Goal: Communication & Community: Answer question/provide support

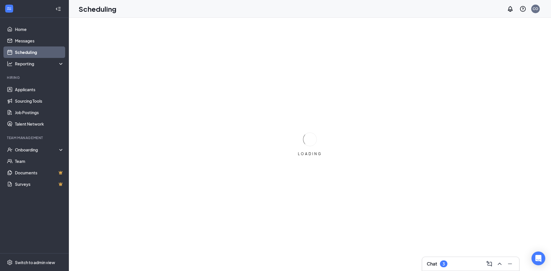
click at [451, 264] on div "Chat 3" at bounding box center [471, 263] width 88 height 9
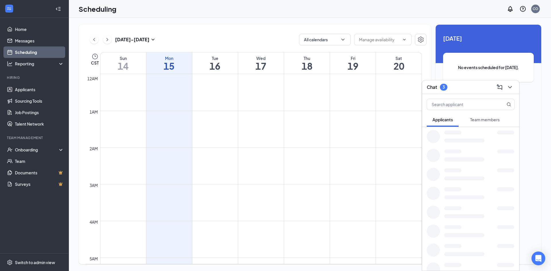
scroll to position [282, 0]
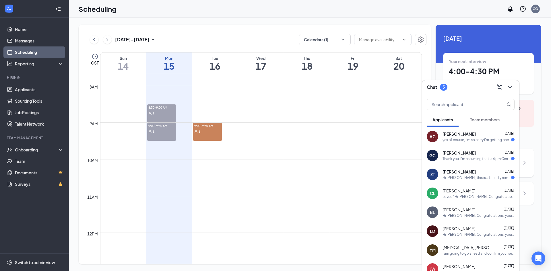
click at [478, 140] on div "yes of course, i'm so sorry i'm getting back late , We had a medical emergency …" at bounding box center [476, 139] width 69 height 5
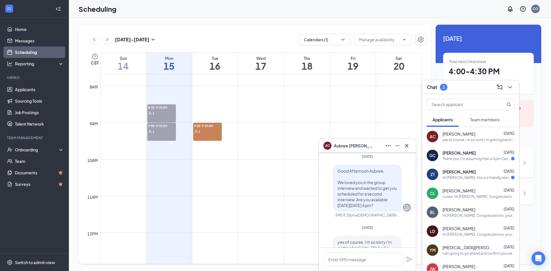
scroll to position [0, 0]
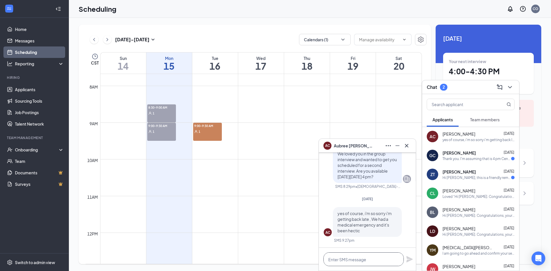
click at [380, 261] on textarea at bounding box center [363, 259] width 80 height 14
type textarea "No Pro"
click at [38, 39] on link "Messages" at bounding box center [39, 40] width 49 height 11
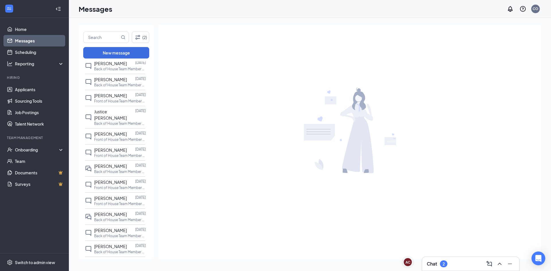
scroll to position [316, 0]
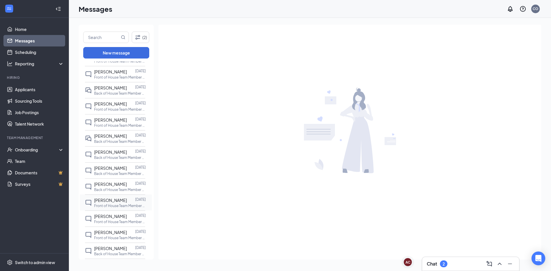
click at [127, 197] on div at bounding box center [131, 200] width 8 height 6
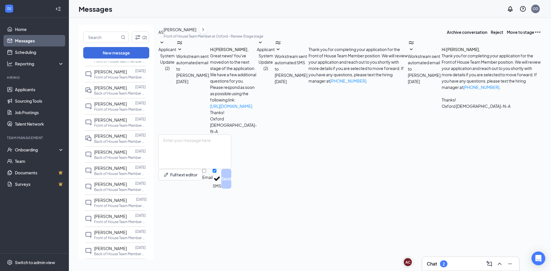
click at [408, 78] on span "Workstream sent automated email to [PERSON_NAME]." at bounding box center [425, 66] width 34 height 24
click at [116, 196] on span "[PERSON_NAME]" at bounding box center [110, 198] width 33 height 5
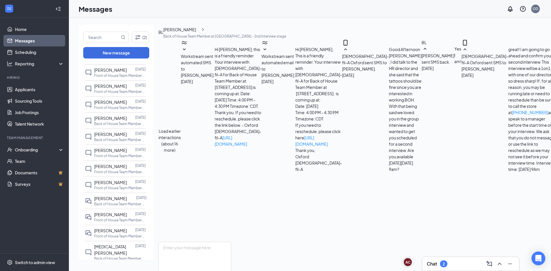
scroll to position [120, 0]
drag, startPoint x: 263, startPoint y: 98, endPoint x: 351, endPoint y: 140, distance: 98.0
click at [351, 140] on div "Load earlier interactions (about 16 more) Workstream sent automated SMS to [PER…" at bounding box center [446, 140] width 576 height 203
copy span "great! I am going to go ahead and confirm your second interview. This interview…"
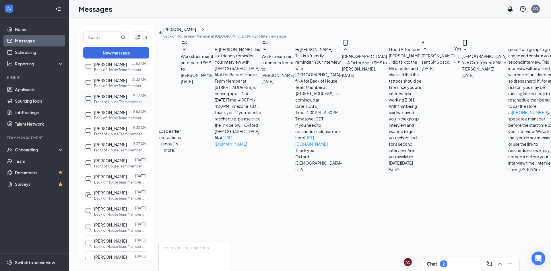
scroll to position [86, 0]
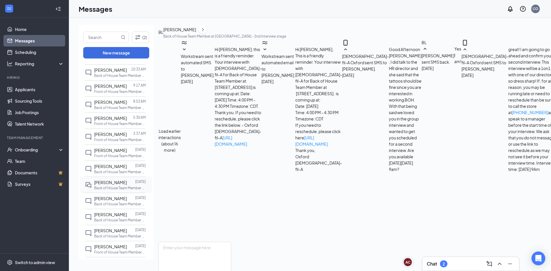
click at [127, 183] on span "[PERSON_NAME]" at bounding box center [110, 182] width 33 height 5
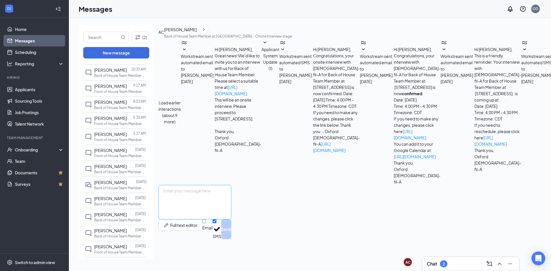
scroll to position [115, 0]
click at [231, 215] on textarea at bounding box center [194, 202] width 73 height 34
drag, startPoint x: 241, startPoint y: 214, endPoint x: 230, endPoint y: 212, distance: 11.1
click at [230, 212] on textarea at bounding box center [194, 202] width 73 height 34
paste textarea "great! I am going to go ahead and confirm your second interview. This interview…"
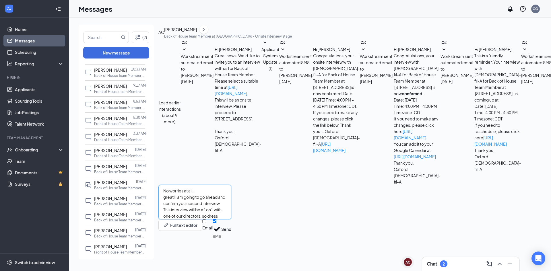
scroll to position [6, 0]
drag, startPoint x: 184, startPoint y: 213, endPoint x: 150, endPoint y: 213, distance: 33.3
click at [151, 214] on div "(2) New message Unread messages [PERSON_NAME] [DATE] Back of House Team Member …" at bounding box center [482, 145] width 806 height 240
click at [207, 219] on textarea "No worries at all. I am going to go ahead and confirm your second interview. Th…" at bounding box center [194, 202] width 73 height 34
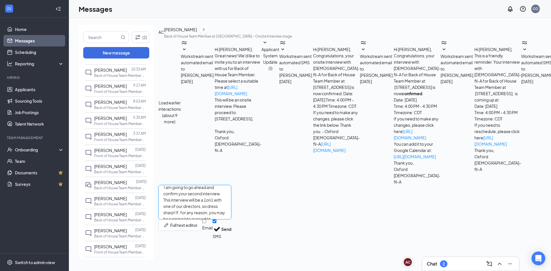
click at [207, 219] on textarea "No worries at all. I am going to go ahead and confirm your second interview. Th…" at bounding box center [194, 202] width 73 height 34
click at [231, 219] on textarea "No worries at all. I am going to go ahead and confirm your second interview. Th…" at bounding box center [194, 202] width 73 height 34
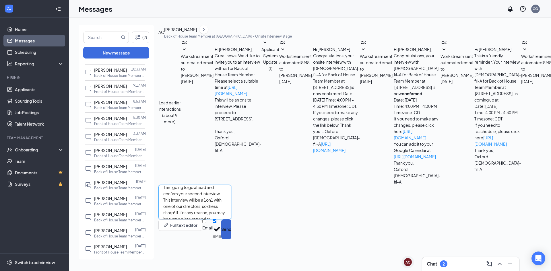
type textarea "No worries at all. I am going to go ahead and confirm your second interview. Th…"
click at [231, 239] on button "Send" at bounding box center [226, 229] width 10 height 20
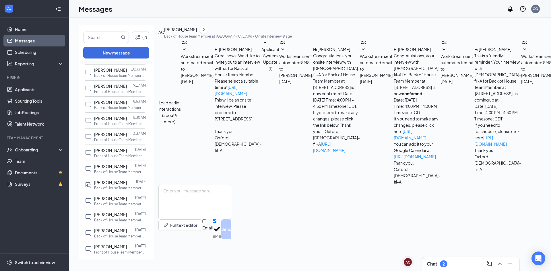
scroll to position [0, 0]
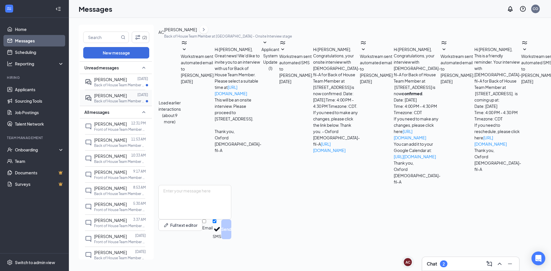
click at [120, 104] on div "[PERSON_NAME] [DATE] Back of House Team Member at [GEOGRAPHIC_DATA]" at bounding box center [115, 98] width 60 height 16
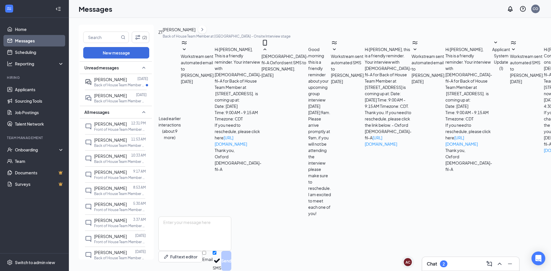
scroll to position [102, 0]
click at [115, 84] on p "Back of House Team Member at [GEOGRAPHIC_DATA]" at bounding box center [120, 85] width 52 height 5
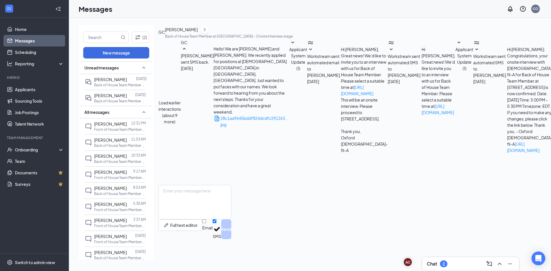
scroll to position [120, 0]
click at [231, 219] on textarea at bounding box center [194, 202] width 73 height 34
click at [310, 151] on div "Load earlier interactions (about 9 more) GC [PERSON_NAME] sent SMS back. [DATE]…" at bounding box center [502, 112] width 688 height 146
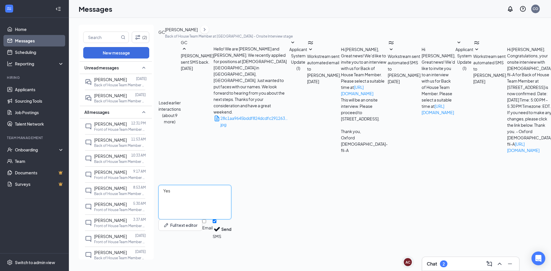
click at [231, 216] on textarea "Yes" at bounding box center [194, 202] width 73 height 34
type textarea "Yes ! I am very sorry. Sometimes the system send out notifications in a differe…"
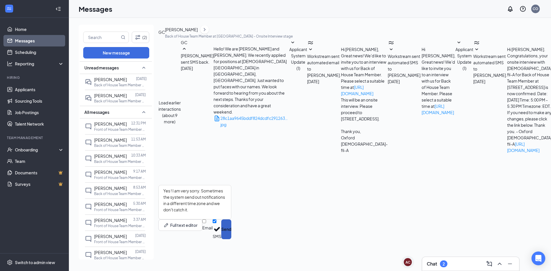
click at [231, 239] on button "Send" at bounding box center [226, 229] width 10 height 20
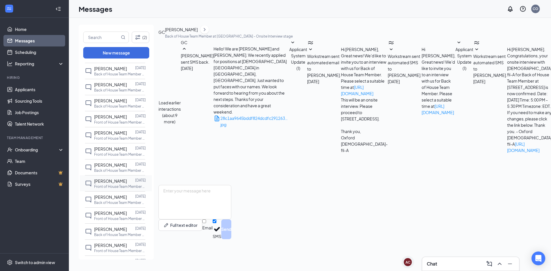
scroll to position [402, 0]
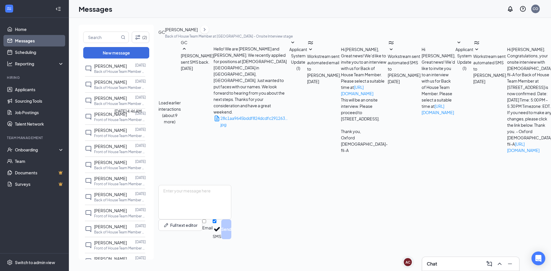
click at [117, 112] on div "[DATE] 4:46 AM" at bounding box center [127, 111] width 27 height 6
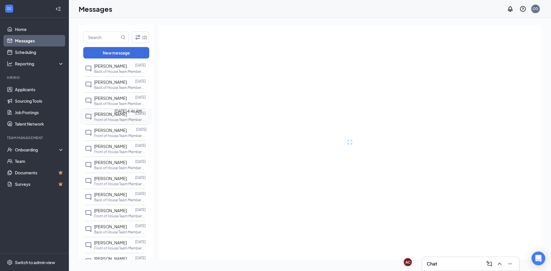
click at [110, 112] on span "[PERSON_NAME]" at bounding box center [110, 114] width 33 height 5
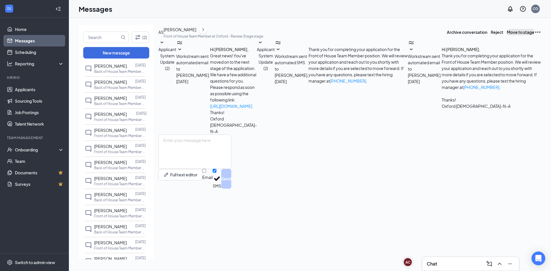
click at [522, 35] on button "Move to stage" at bounding box center [521, 32] width 28 height 6
type input "Onsite Interview (next stage)"
click at [194, 33] on div "[PERSON_NAME]" at bounding box center [180, 29] width 33 height 6
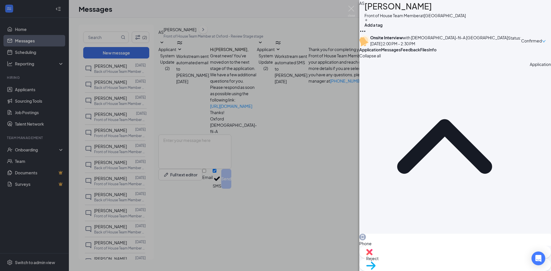
click at [530, 41] on span "Confirmed" at bounding box center [531, 41] width 21 height 6
click at [513, 59] on span "Request Reschedule" at bounding box center [507, 62] width 39 height 6
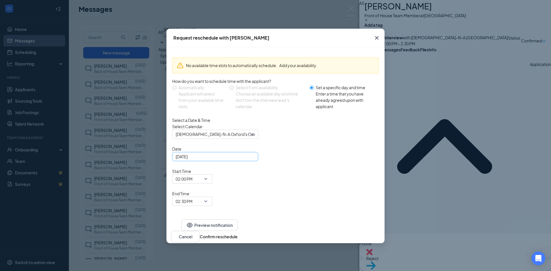
click at [244, 161] on div "[DATE]" at bounding box center [215, 156] width 86 height 9
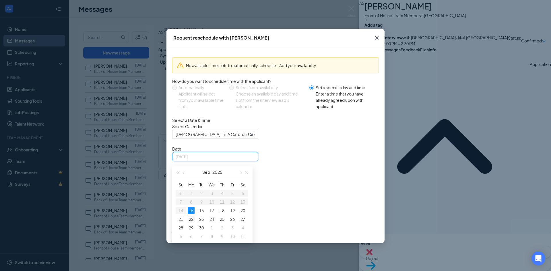
type input "[DATE]"
click at [192, 223] on div "22" at bounding box center [191, 219] width 7 height 7
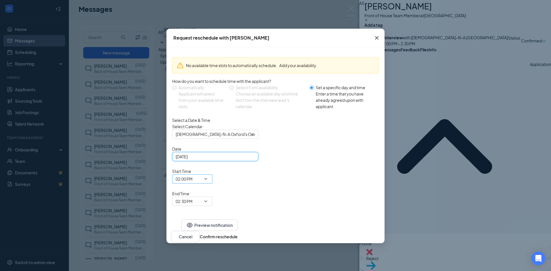
click at [209, 175] on span "02:00 PM" at bounding box center [192, 179] width 33 height 9
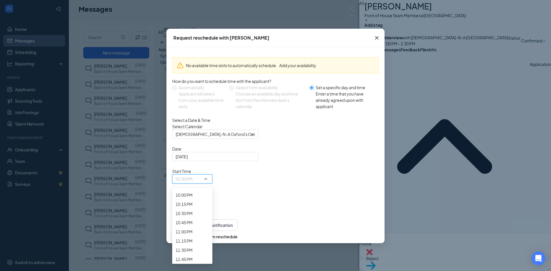
scroll to position [823, 0]
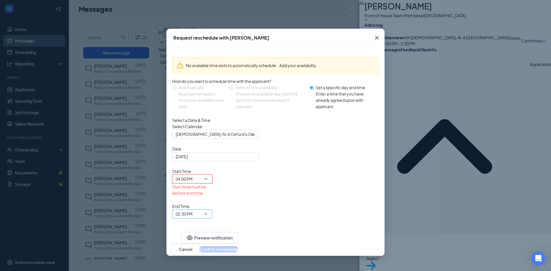
click at [204, 210] on span "02:30 PM" at bounding box center [190, 217] width 28 height 15
click at [192, 30] on span "04:30 PM" at bounding box center [184, 27] width 17 height 6
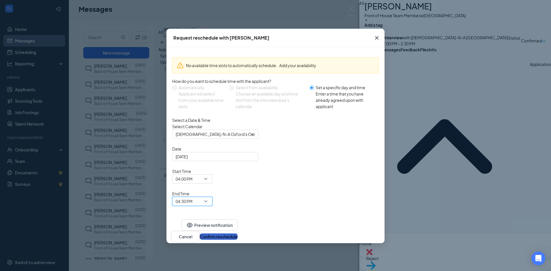
click at [238, 234] on button "Confirm reschedule" at bounding box center [219, 237] width 38 height 6
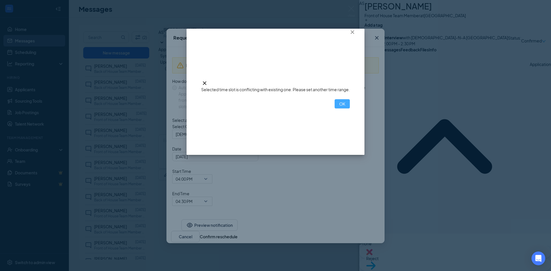
click at [334, 108] on button "OK" at bounding box center [341, 103] width 15 height 9
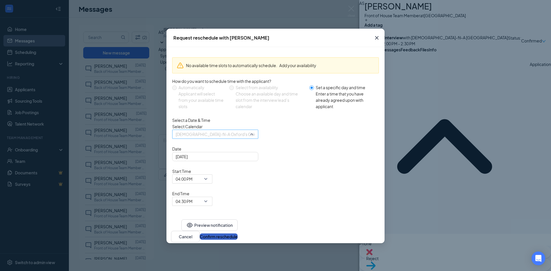
click at [246, 145] on span "[DEMOGRAPHIC_DATA]-fil-A Oxford's Calendar" at bounding box center [213, 137] width 74 height 15
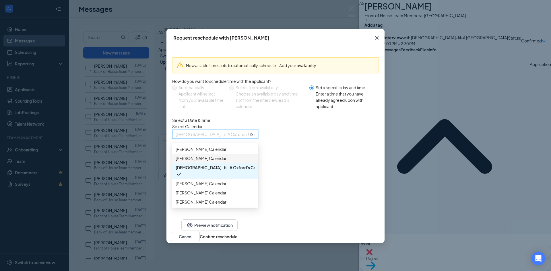
click at [226, 162] on span "[PERSON_NAME] Calendar" at bounding box center [201, 158] width 51 height 6
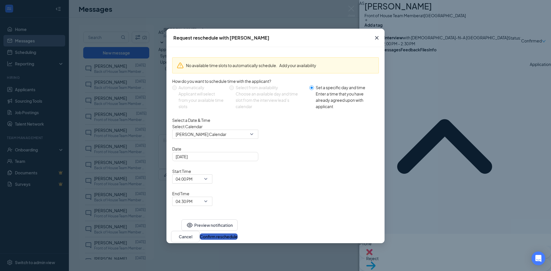
click at [238, 234] on button "Confirm reschedule" at bounding box center [219, 237] width 38 height 6
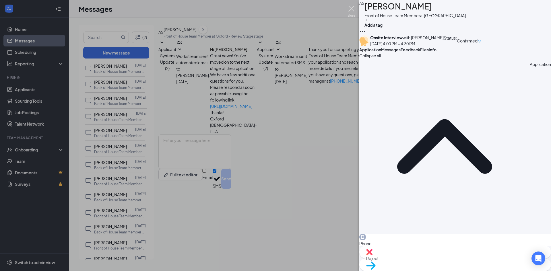
click at [353, 10] on img at bounding box center [351, 11] width 7 height 11
